Goal: Navigation & Orientation: Find specific page/section

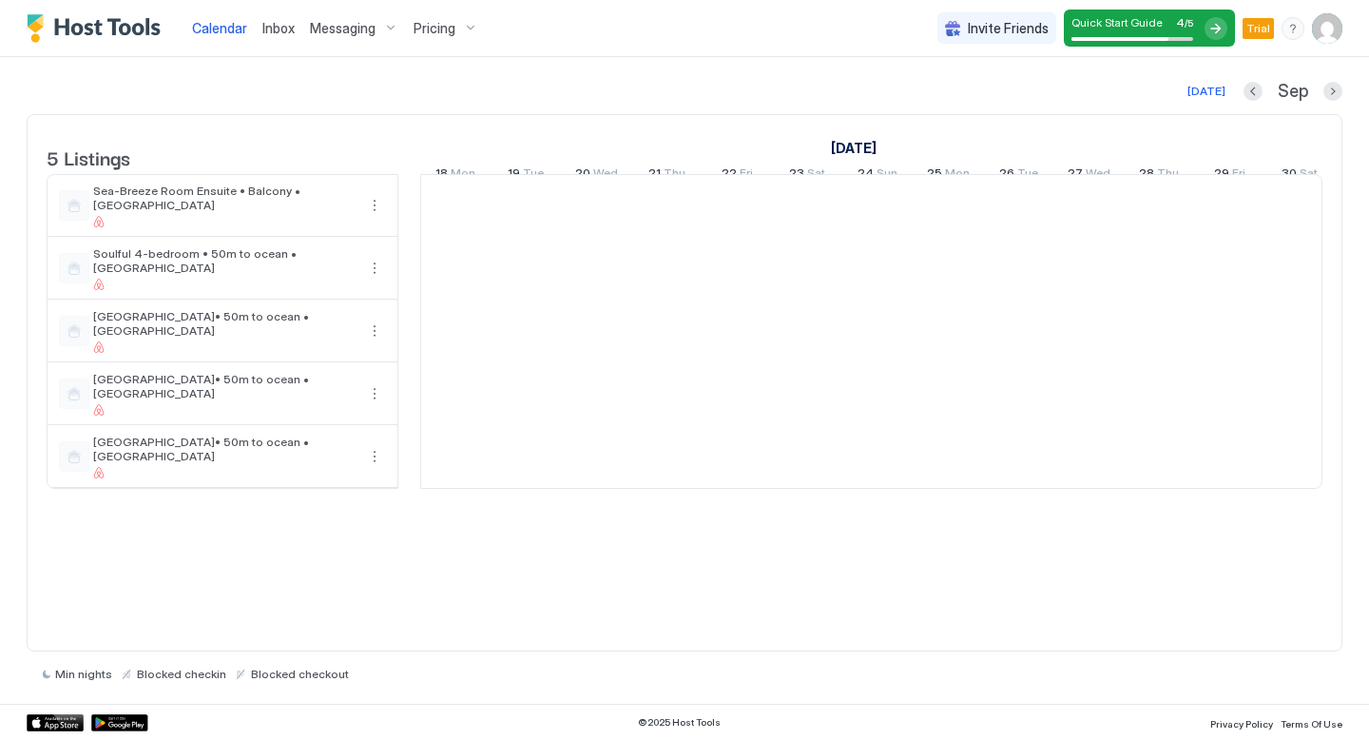
scroll to position [0, 1056]
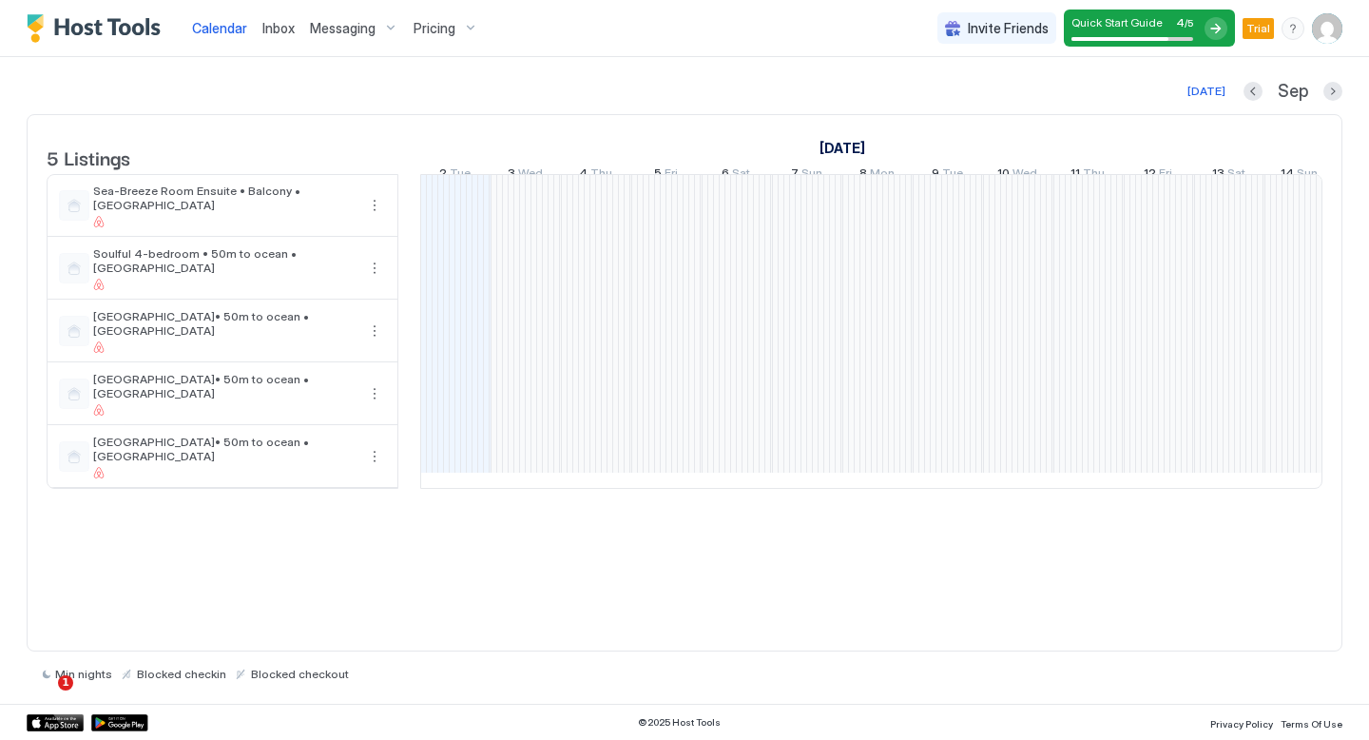
click at [998, 26] on span "Invite Friends" at bounding box center [1008, 28] width 81 height 17
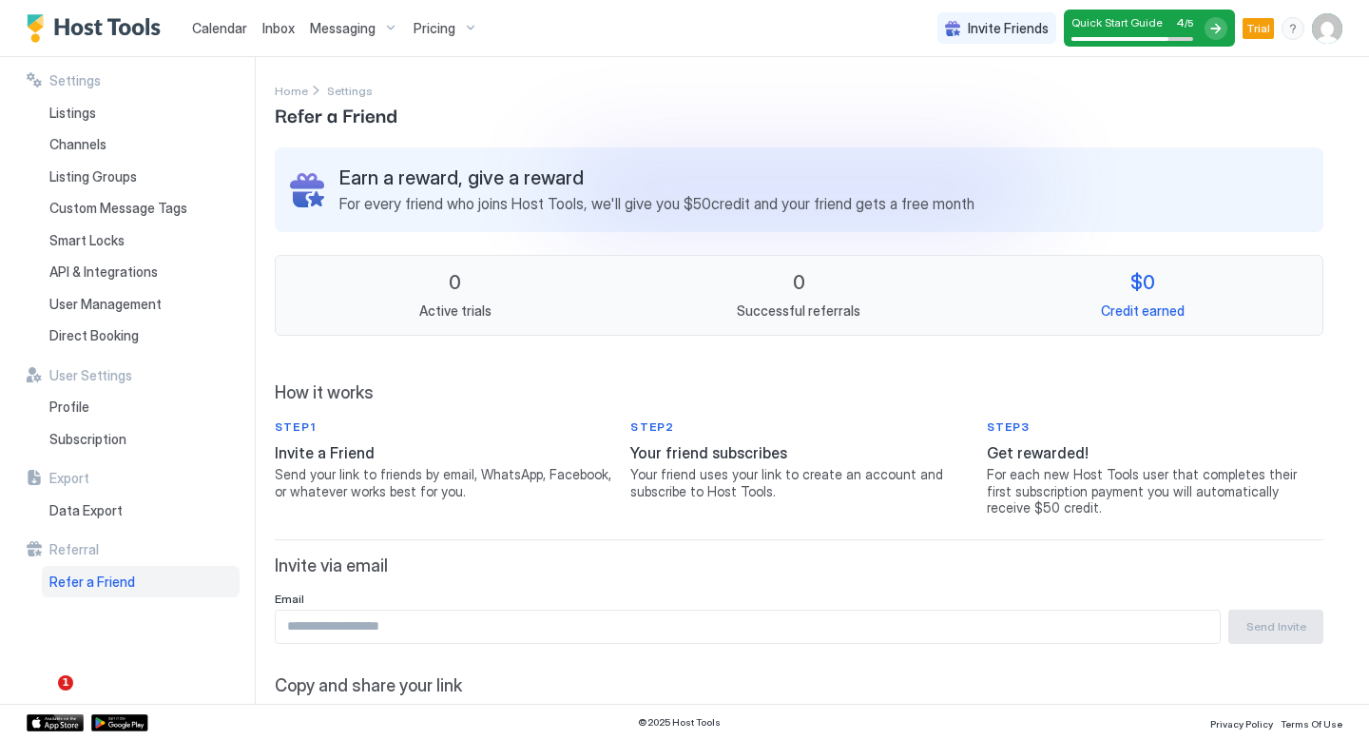
click at [1005, 26] on span "Invite Friends" at bounding box center [1008, 28] width 81 height 17
click at [1332, 37] on img "User profile" at bounding box center [1327, 28] width 30 height 30
click at [1108, 27] on div at bounding box center [684, 370] width 1369 height 740
click at [1216, 28] on div at bounding box center [1216, 28] width 23 height 23
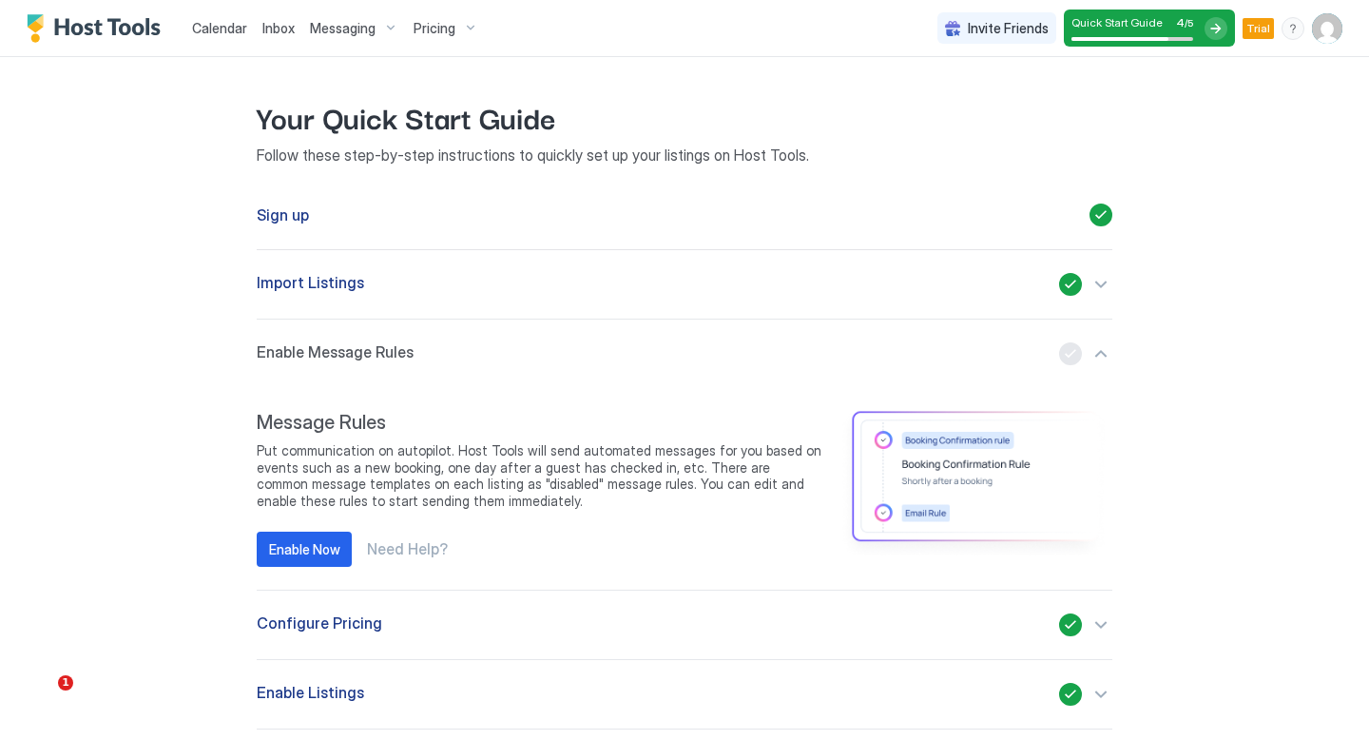
click at [121, 31] on img "Host Tools Logo" at bounding box center [98, 28] width 143 height 29
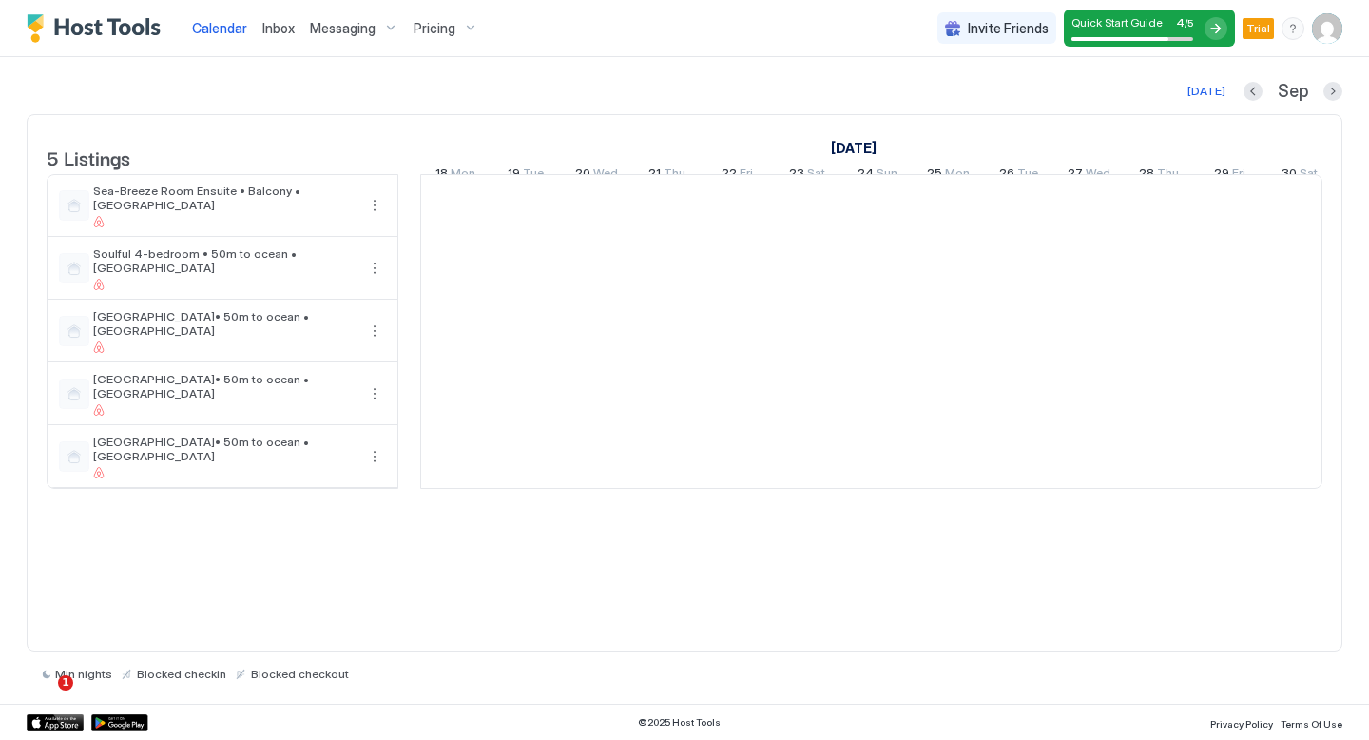
scroll to position [0, 1056]
